Goal: Transaction & Acquisition: Purchase product/service

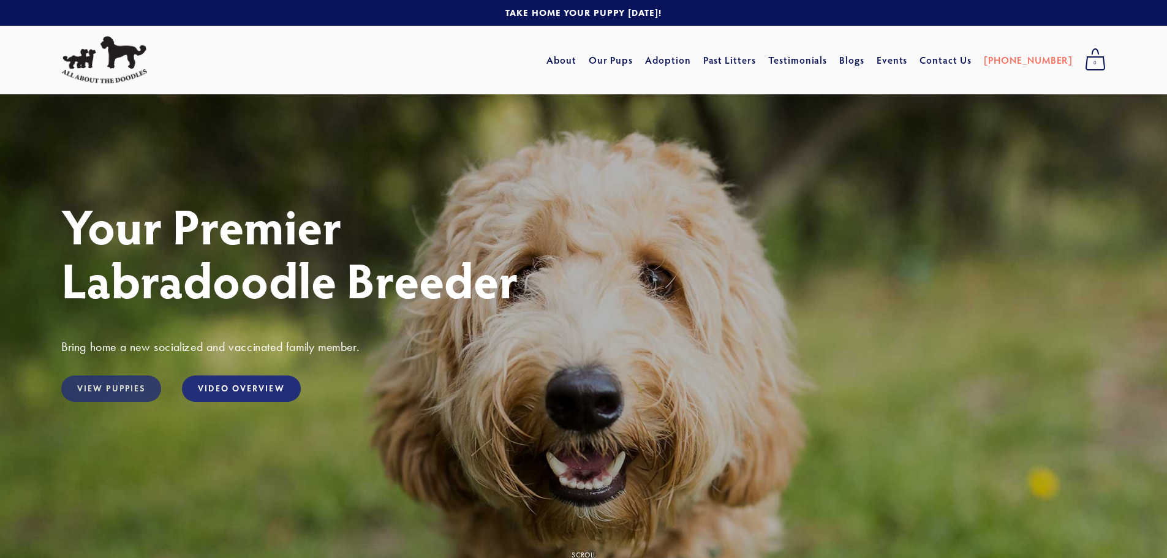
click at [102, 388] on link "View Puppies" at bounding box center [111, 389] width 100 height 26
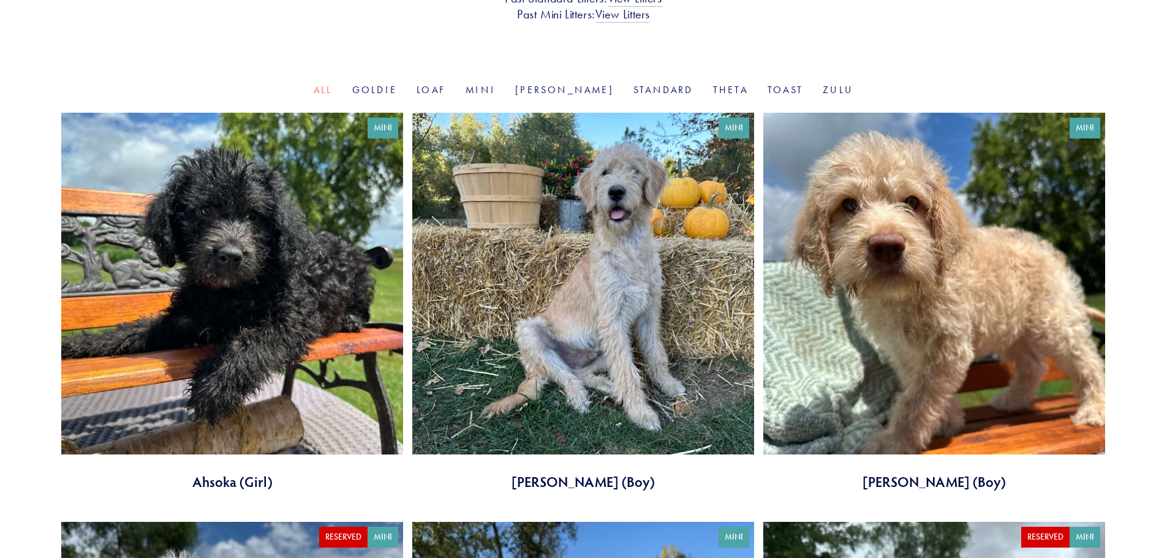
scroll to position [368, 0]
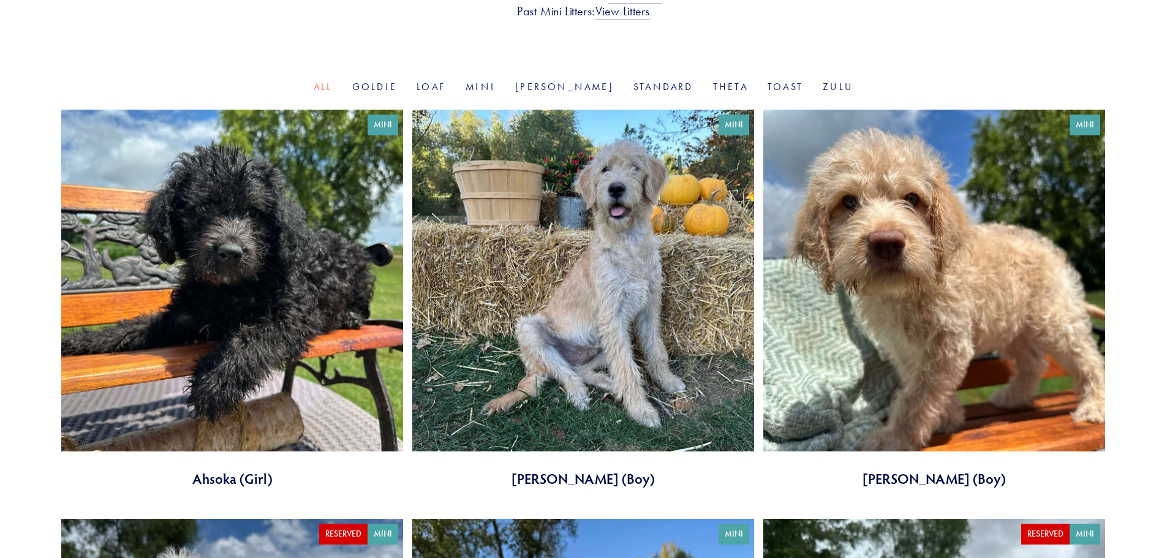
click at [614, 311] on link at bounding box center [583, 299] width 342 height 379
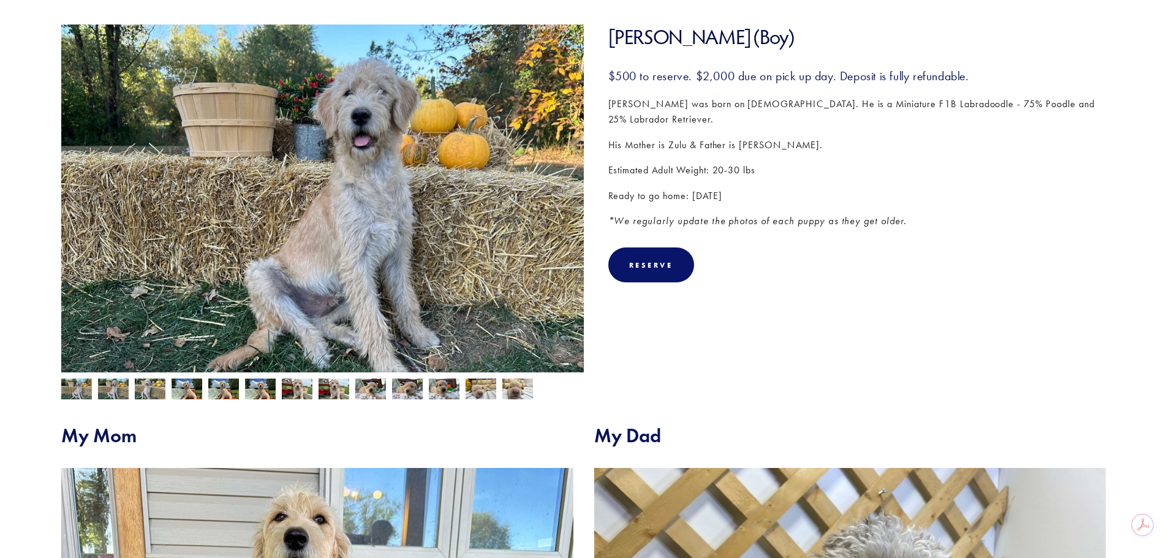
scroll to position [184, 0]
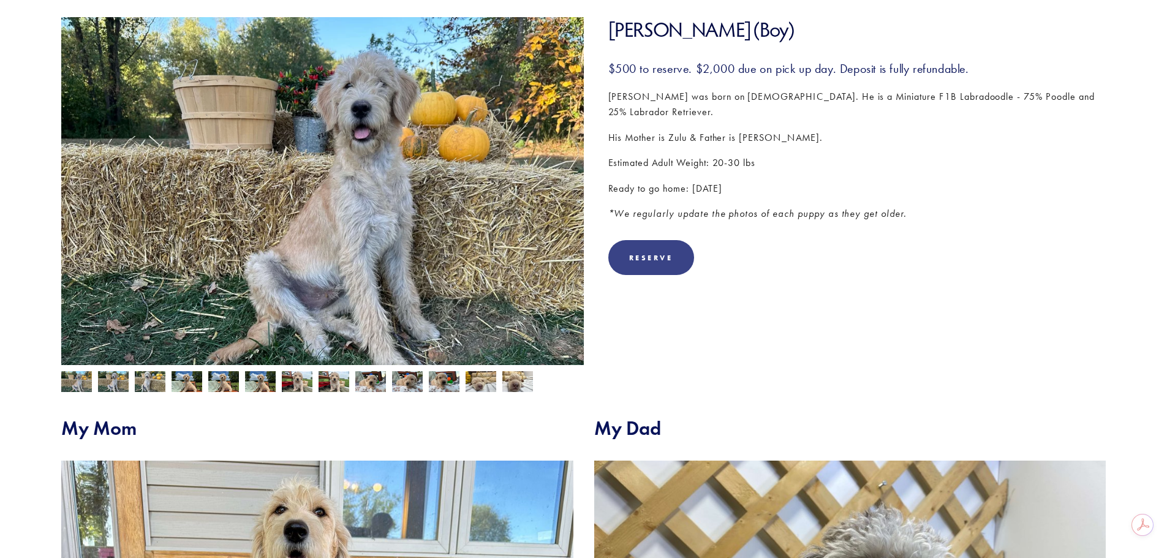
click at [637, 257] on div "Reserve" at bounding box center [651, 257] width 44 height 9
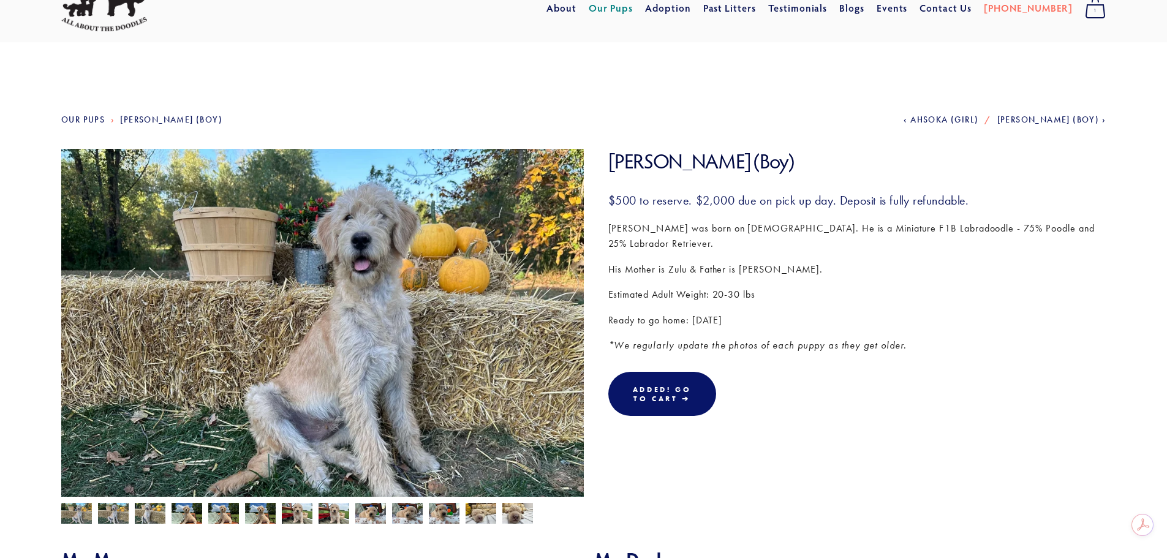
scroll to position [45, 0]
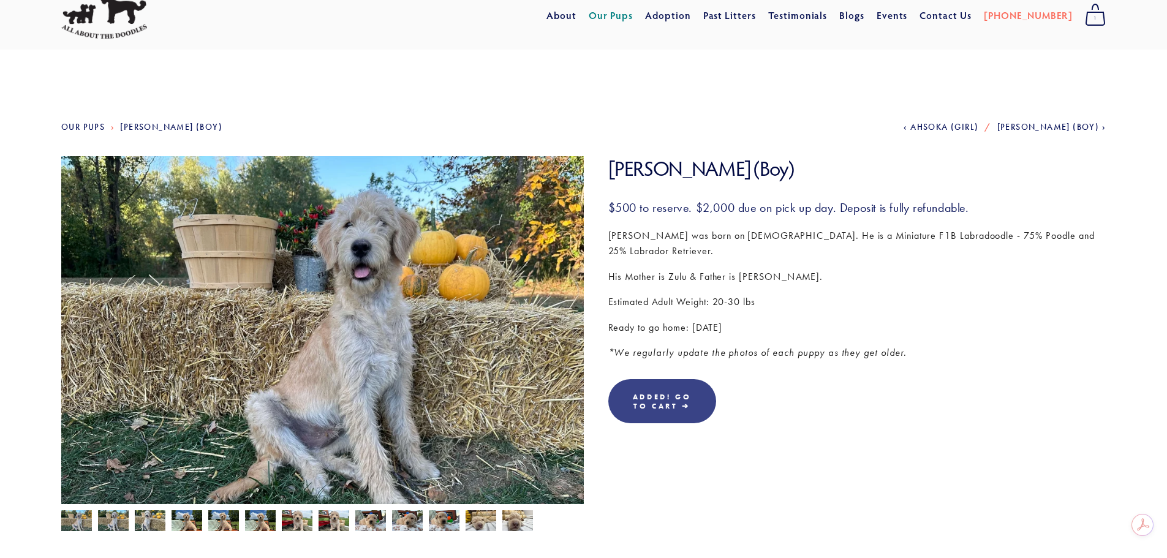
click at [670, 401] on link "Added! Go To Cart ➔" at bounding box center [662, 401] width 108 height 44
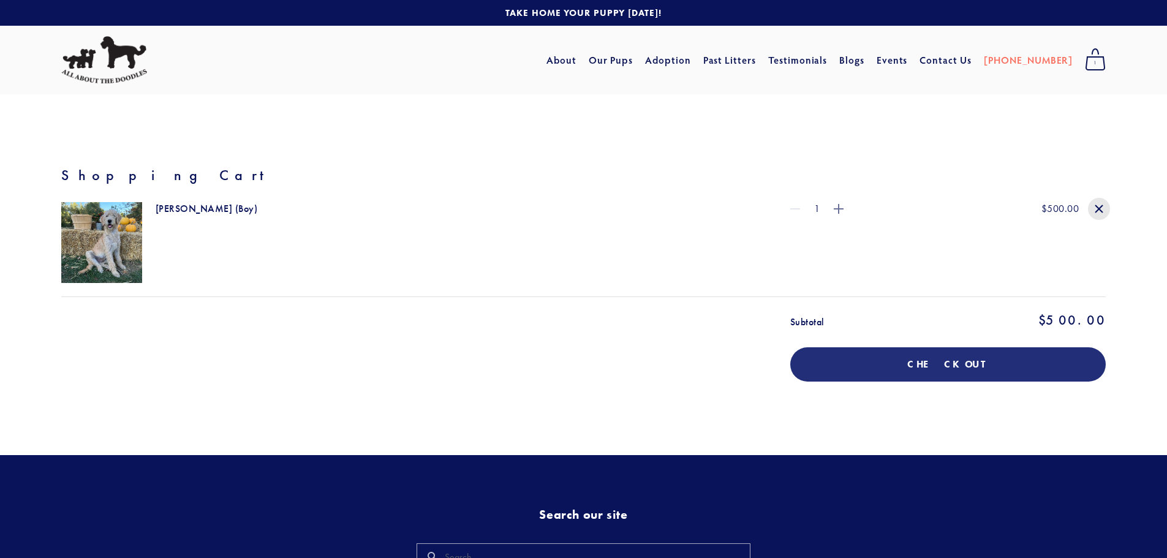
click at [1101, 208] on icon "Remove Luke Skywalker (Boy)" at bounding box center [1098, 208] width 13 height 13
